Goal: Obtain resource: Obtain resource

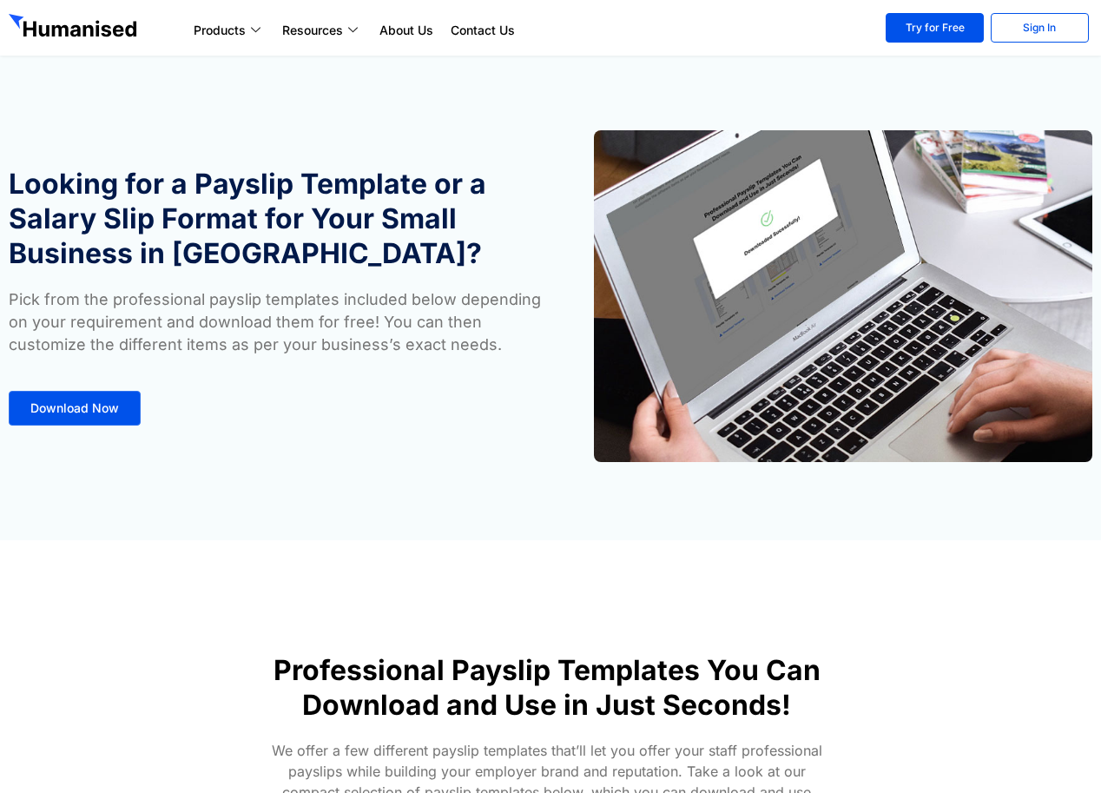
scroll to position [869, 0]
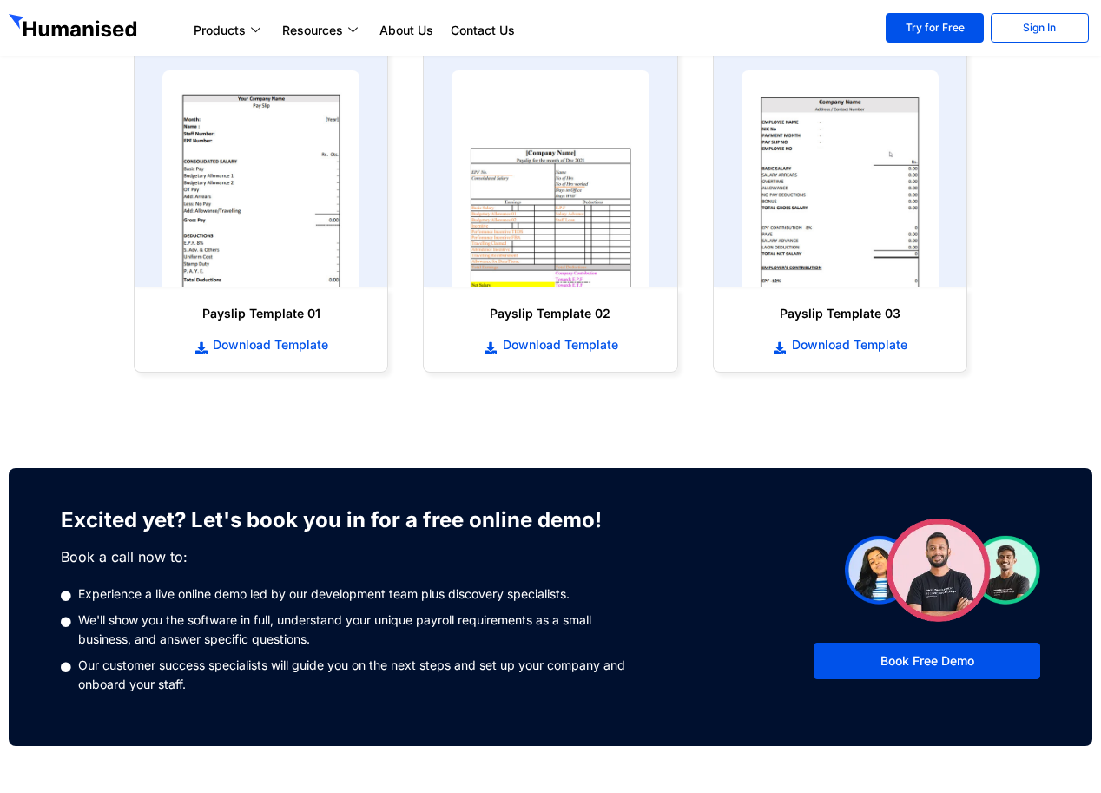
click at [281, 228] on img at bounding box center [260, 178] width 197 height 217
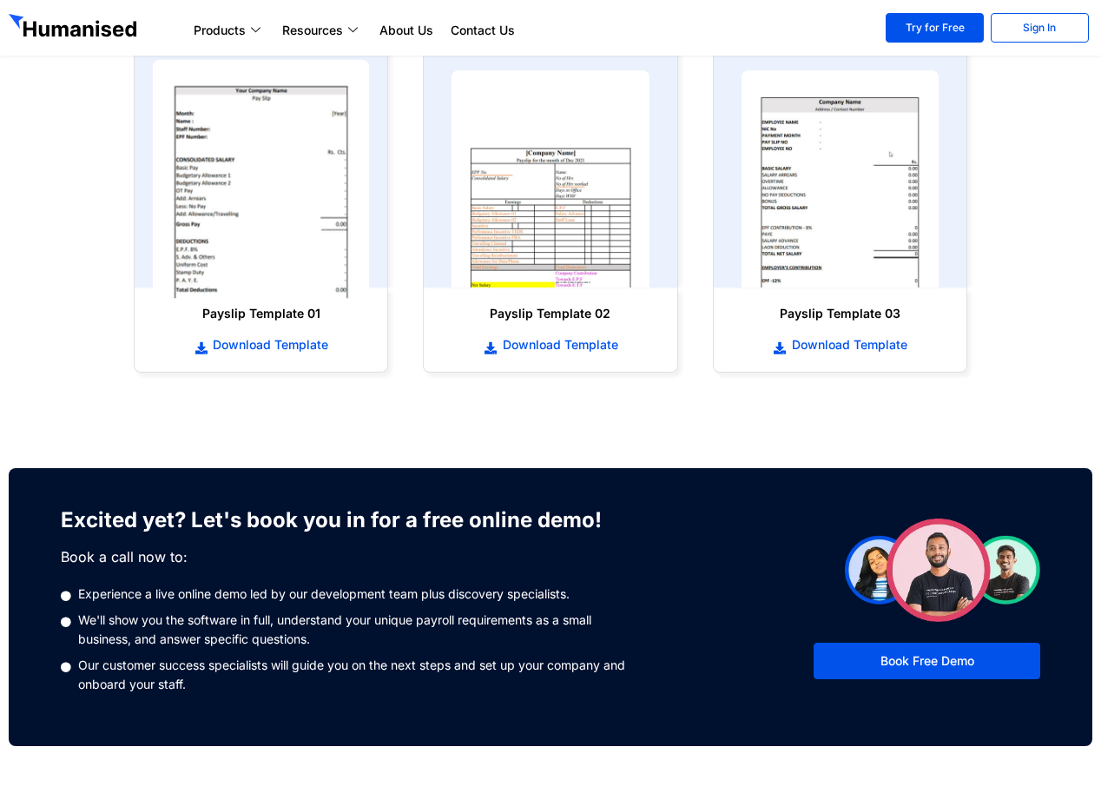
click at [281, 227] on img at bounding box center [261, 179] width 217 height 239
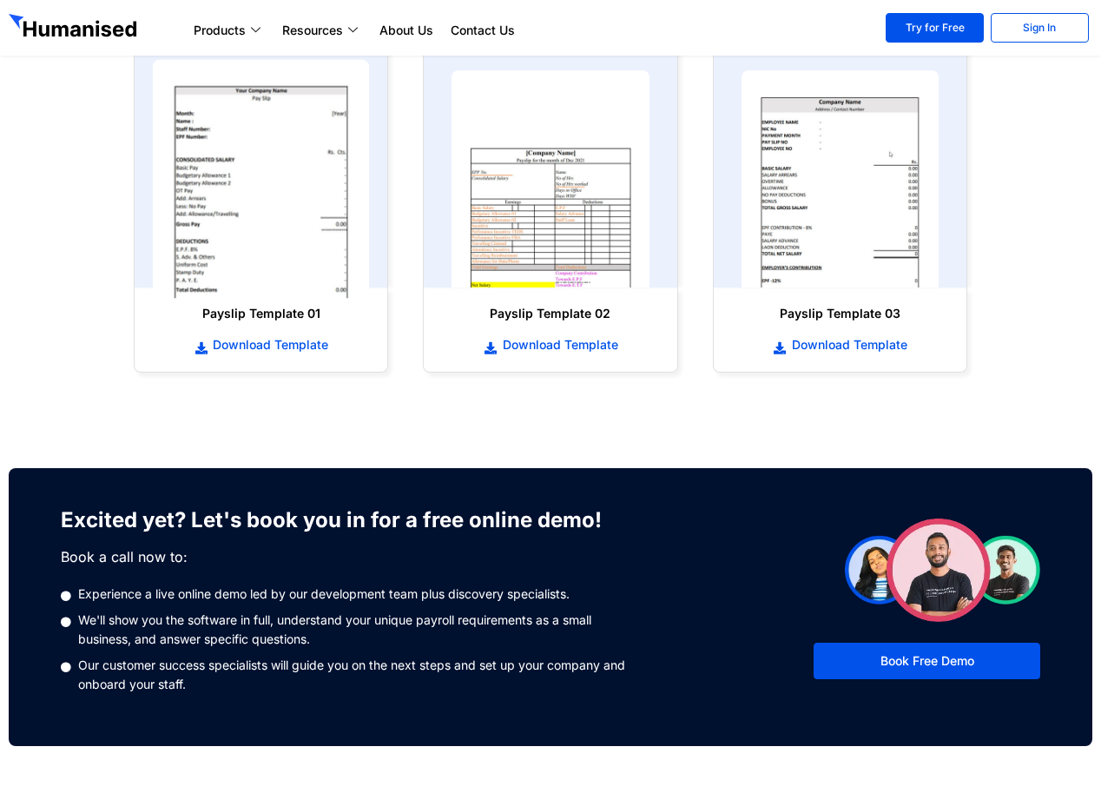
click at [281, 227] on img at bounding box center [261, 179] width 217 height 239
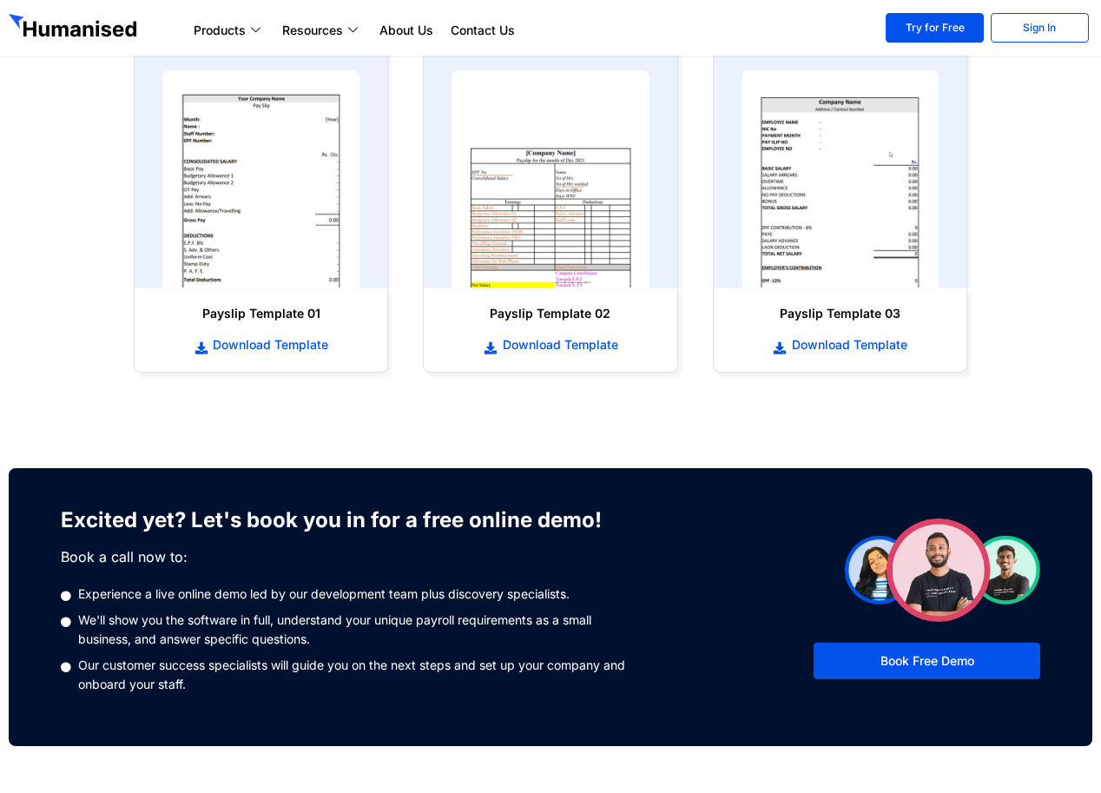
scroll to position [0, 0]
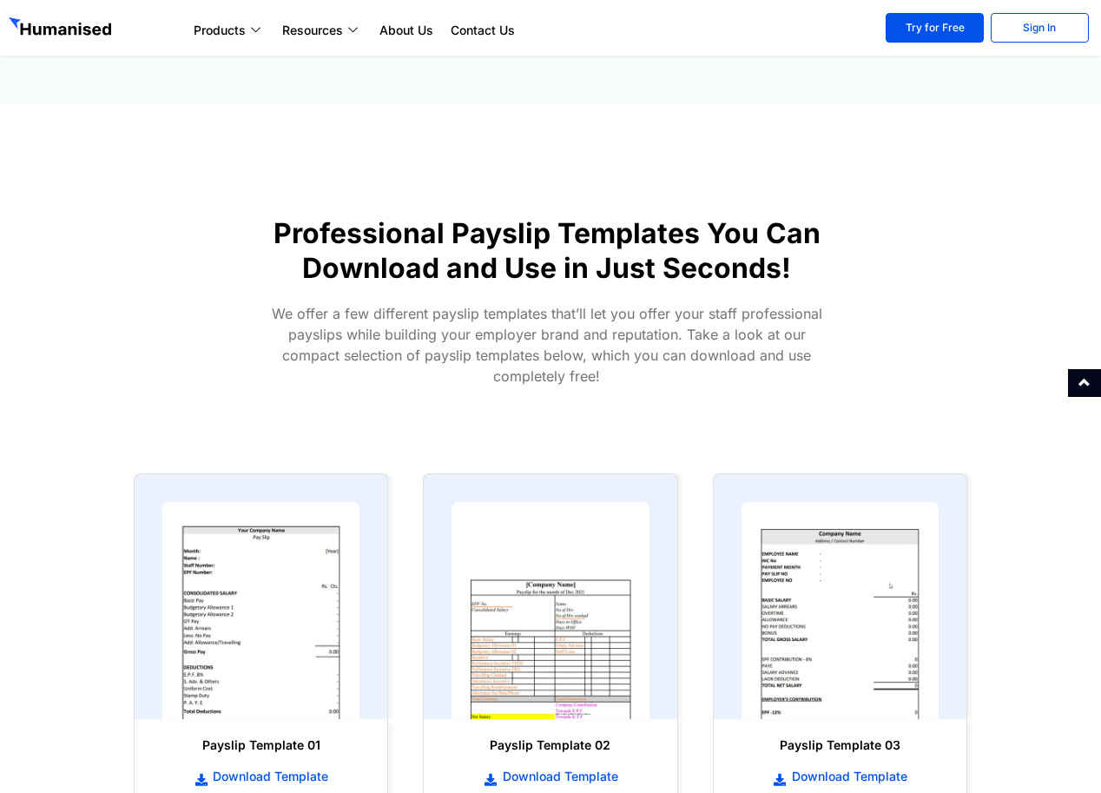
scroll to position [521, 0]
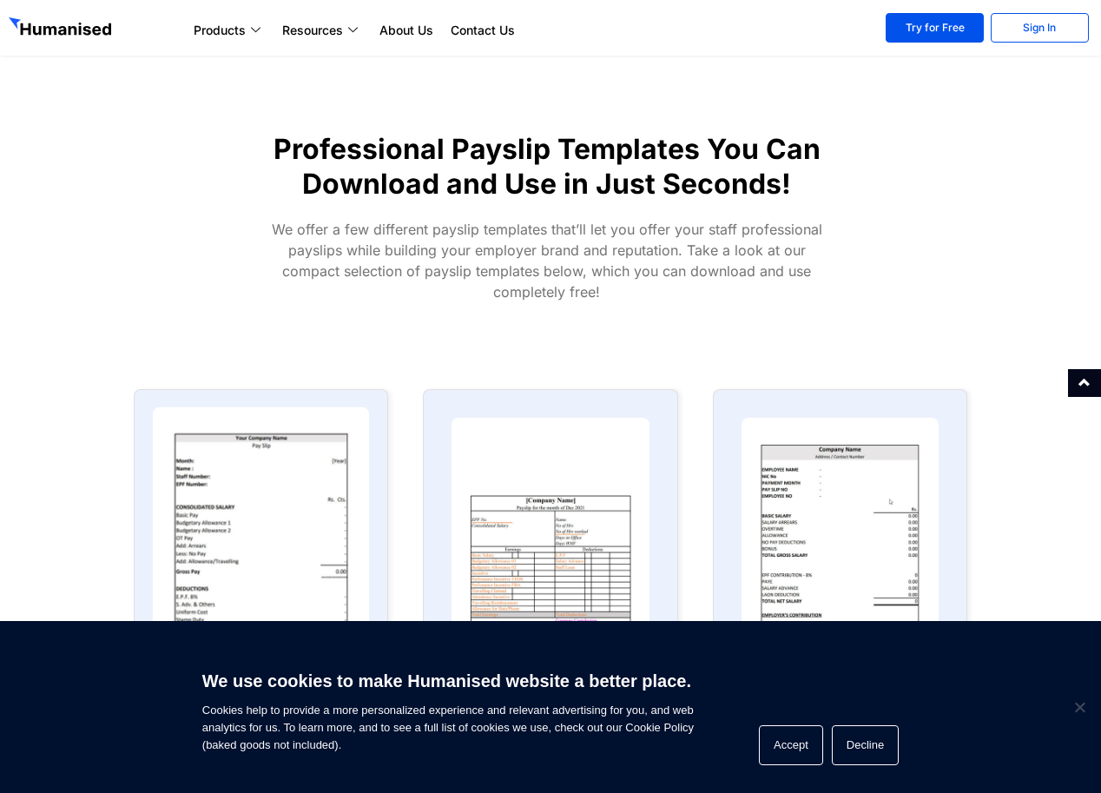
click at [288, 506] on img at bounding box center [261, 526] width 217 height 239
